Goal: Task Accomplishment & Management: Complete application form

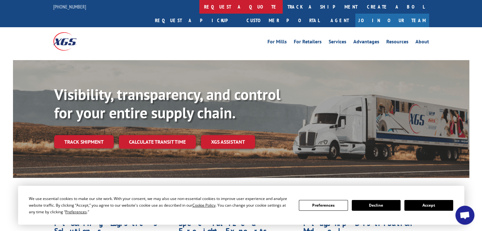
click at [199, 6] on link "request a quote" at bounding box center [240, 7] width 83 height 14
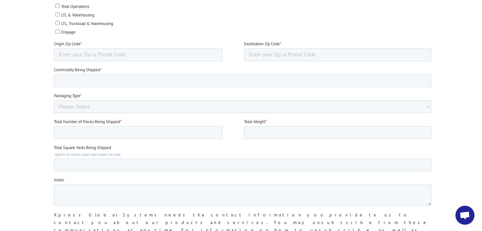
scroll to position [380, 0]
